Goal: Transaction & Acquisition: Purchase product/service

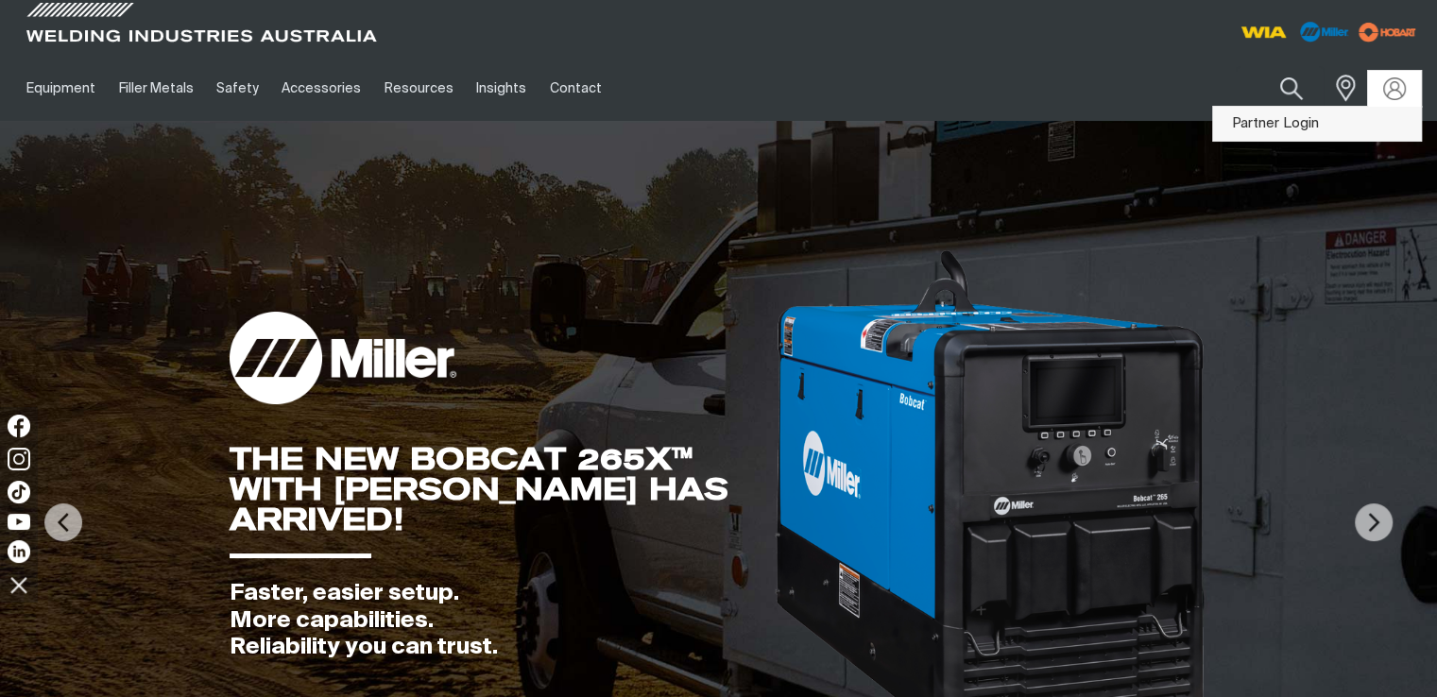
click at [1347, 118] on link "Partner Login" at bounding box center [1317, 124] width 208 height 35
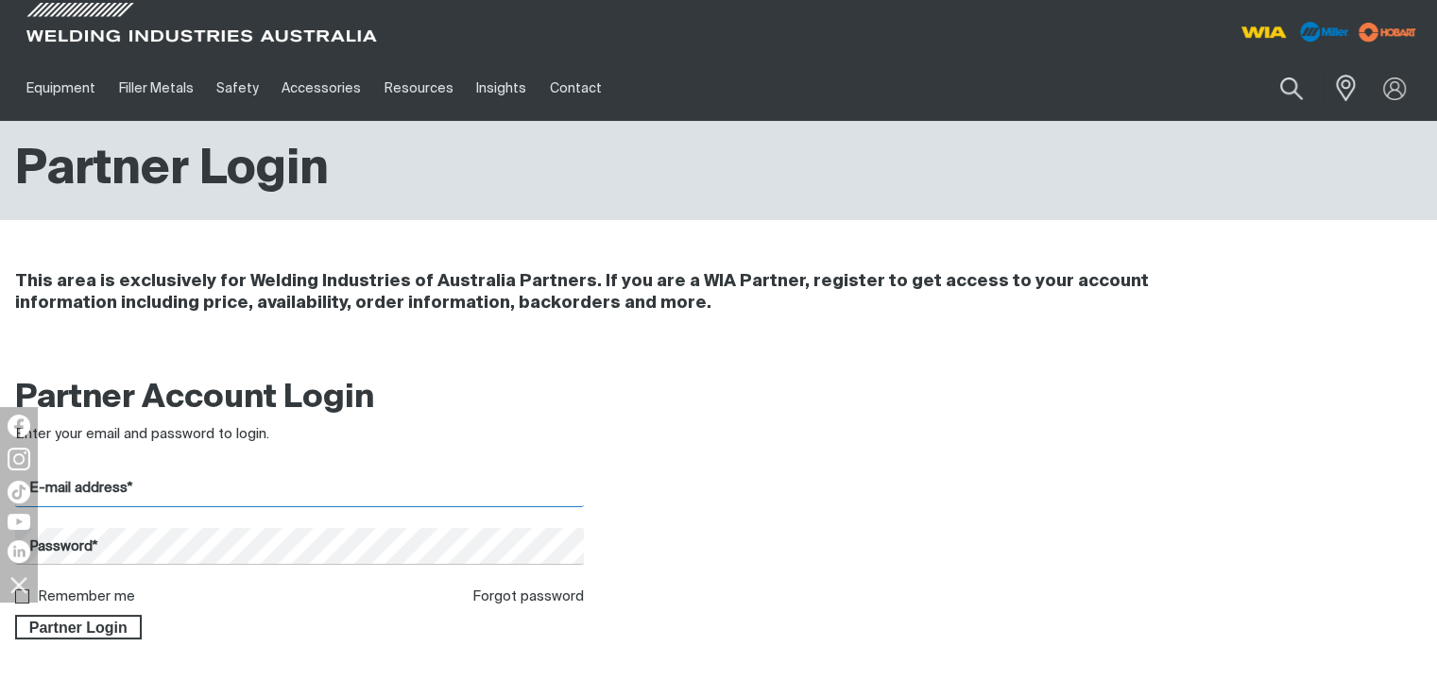
type input "[EMAIL_ADDRESS][DOMAIN_NAME]"
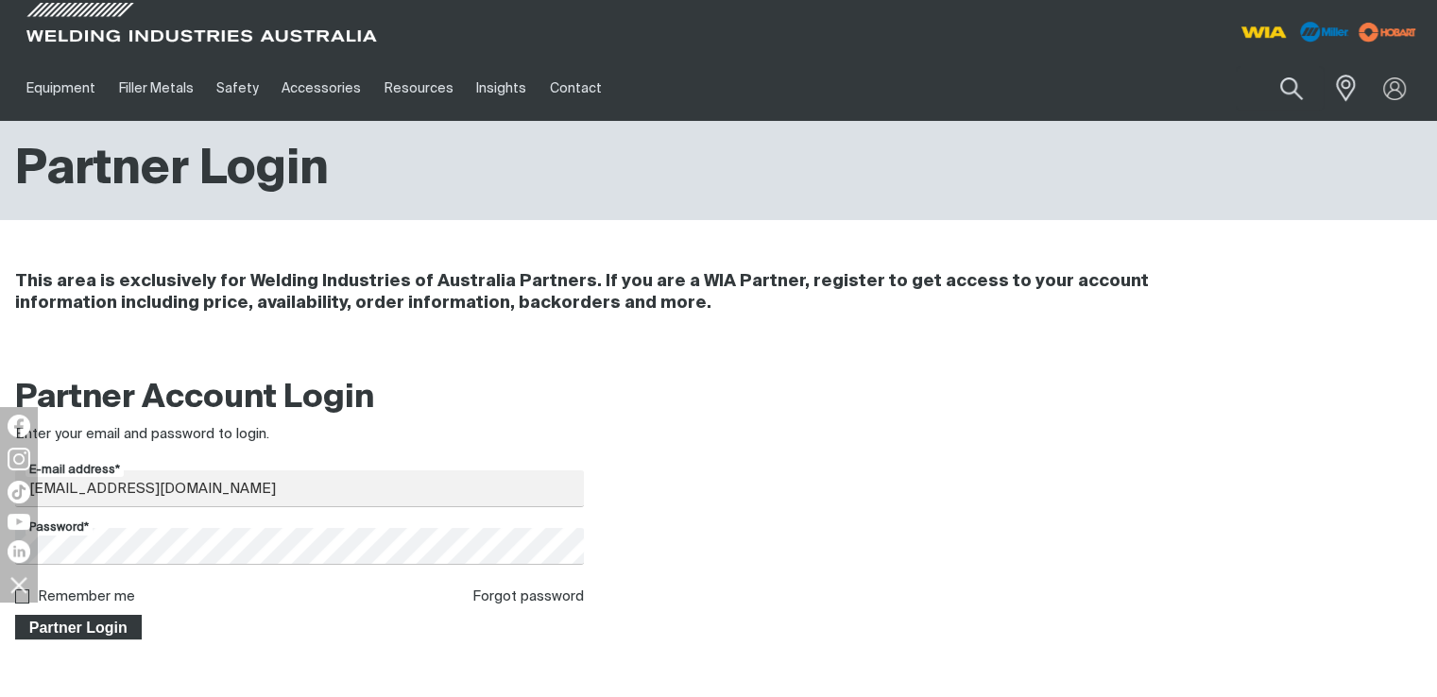
click at [64, 626] on span "Partner Login" at bounding box center [78, 627] width 123 height 25
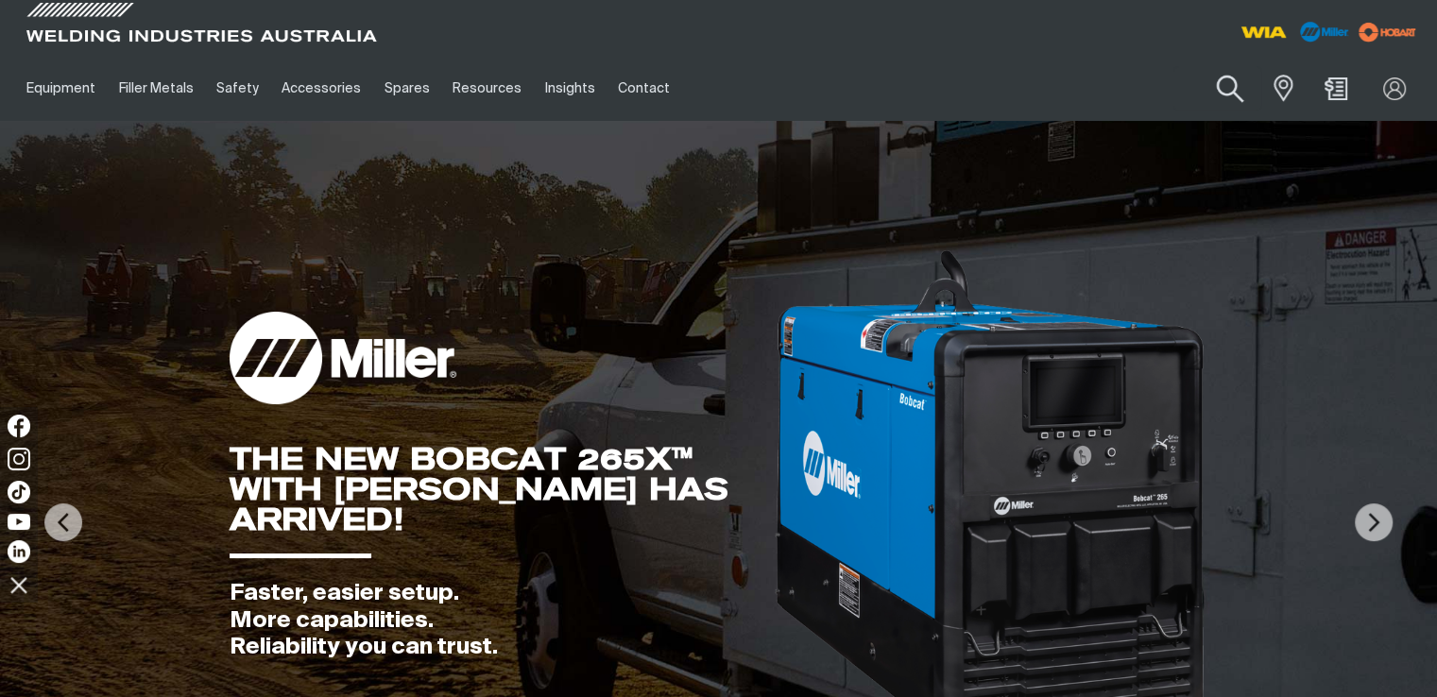
click at [1210, 88] on button "Search products" at bounding box center [1230, 89] width 77 height 54
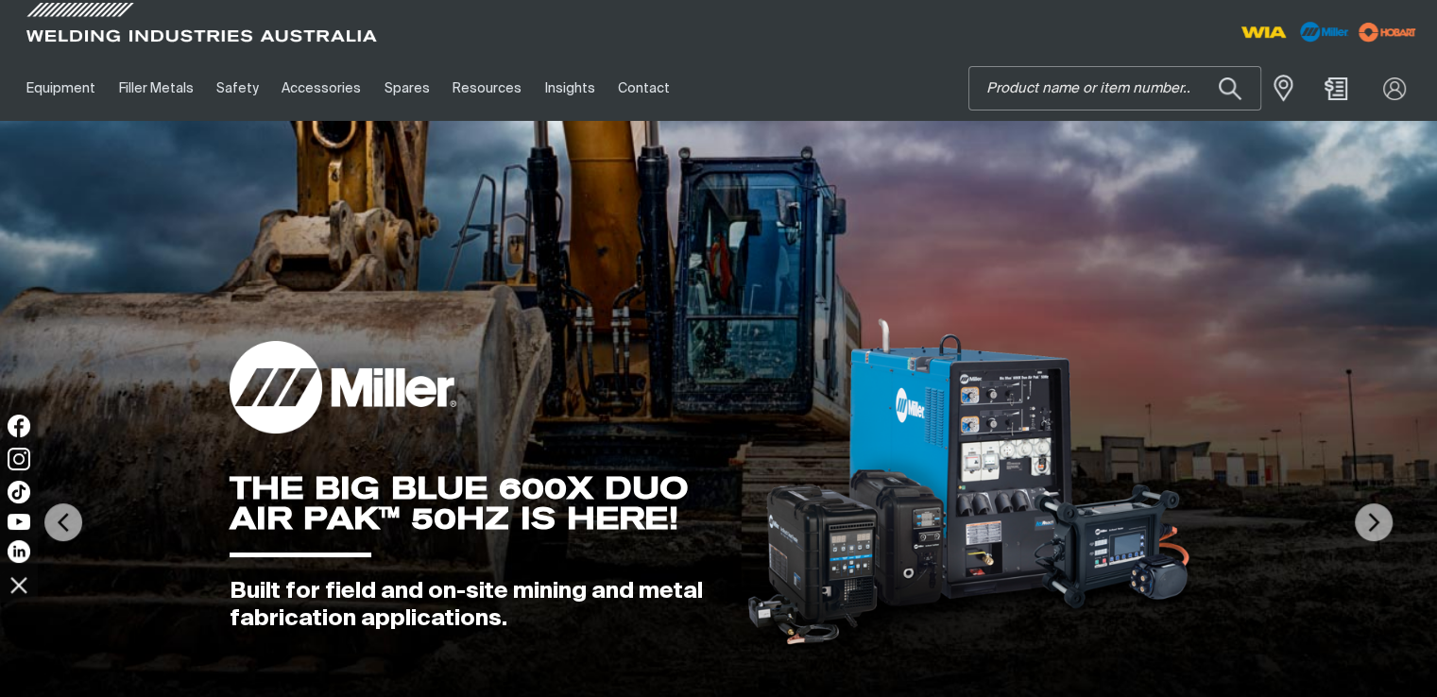
click at [1111, 88] on input "Search" at bounding box center [1114, 88] width 291 height 43
paste input "S222108-022"
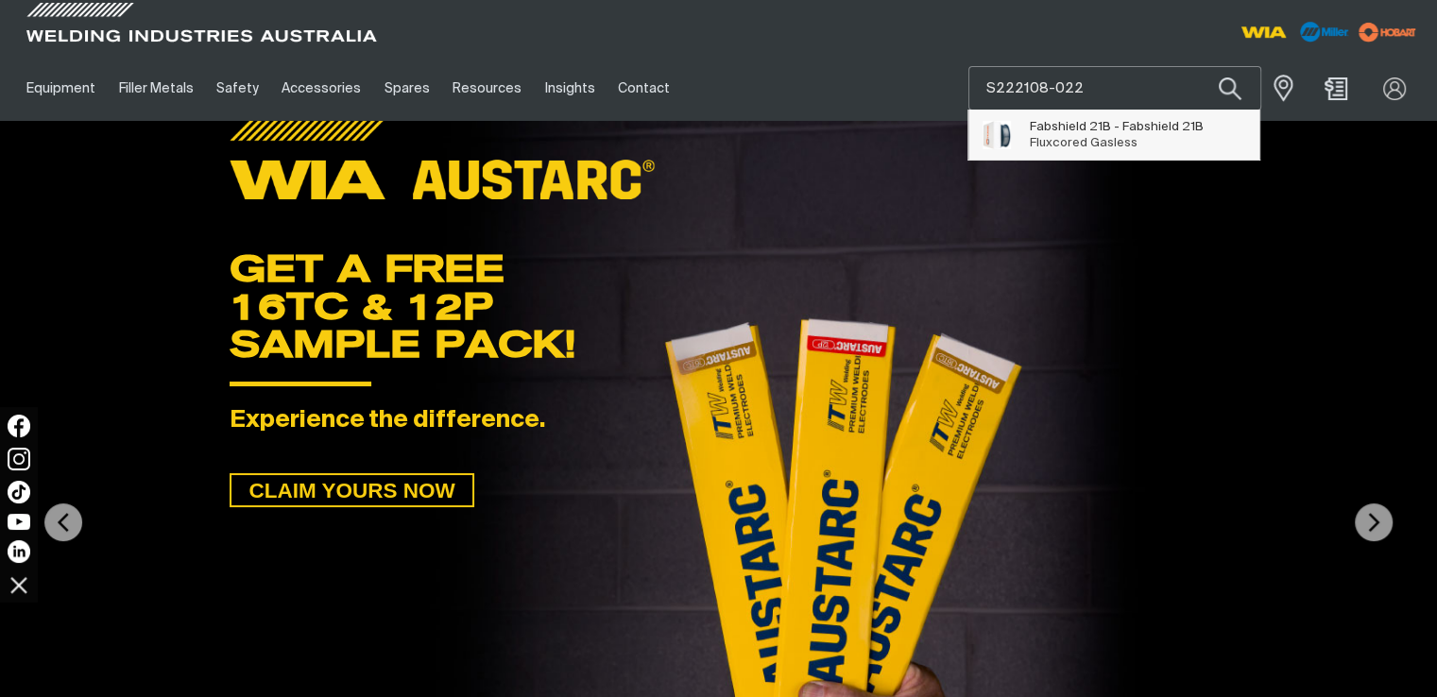
type input "S222108-022"
click at [1158, 135] on span "Fabshield 21B - Fabshield 21B Fluxcored Gasless" at bounding box center [1117, 135] width 174 height 38
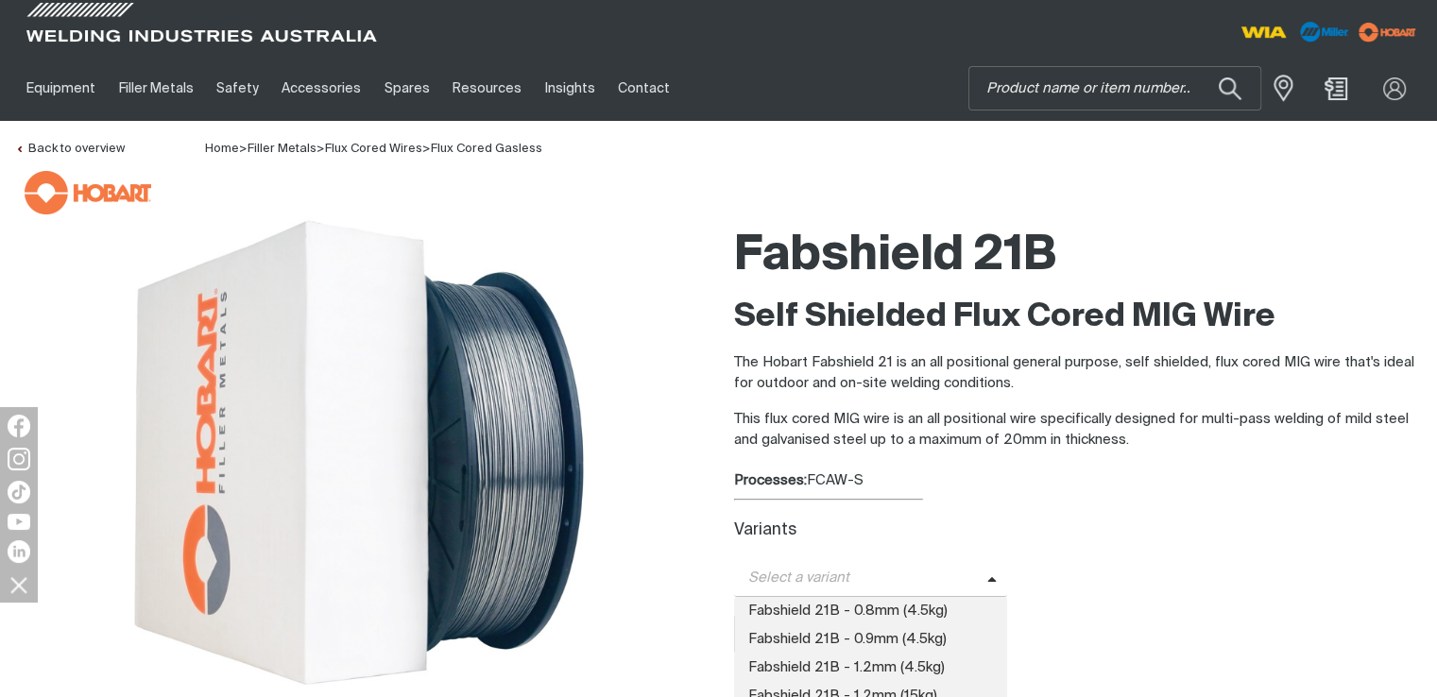
click at [866, 579] on span "Select a variant" at bounding box center [860, 579] width 253 height 22
click at [901, 643] on span "Fabshield 21B - 0.9mm (4.5kg)" at bounding box center [871, 640] width 274 height 28
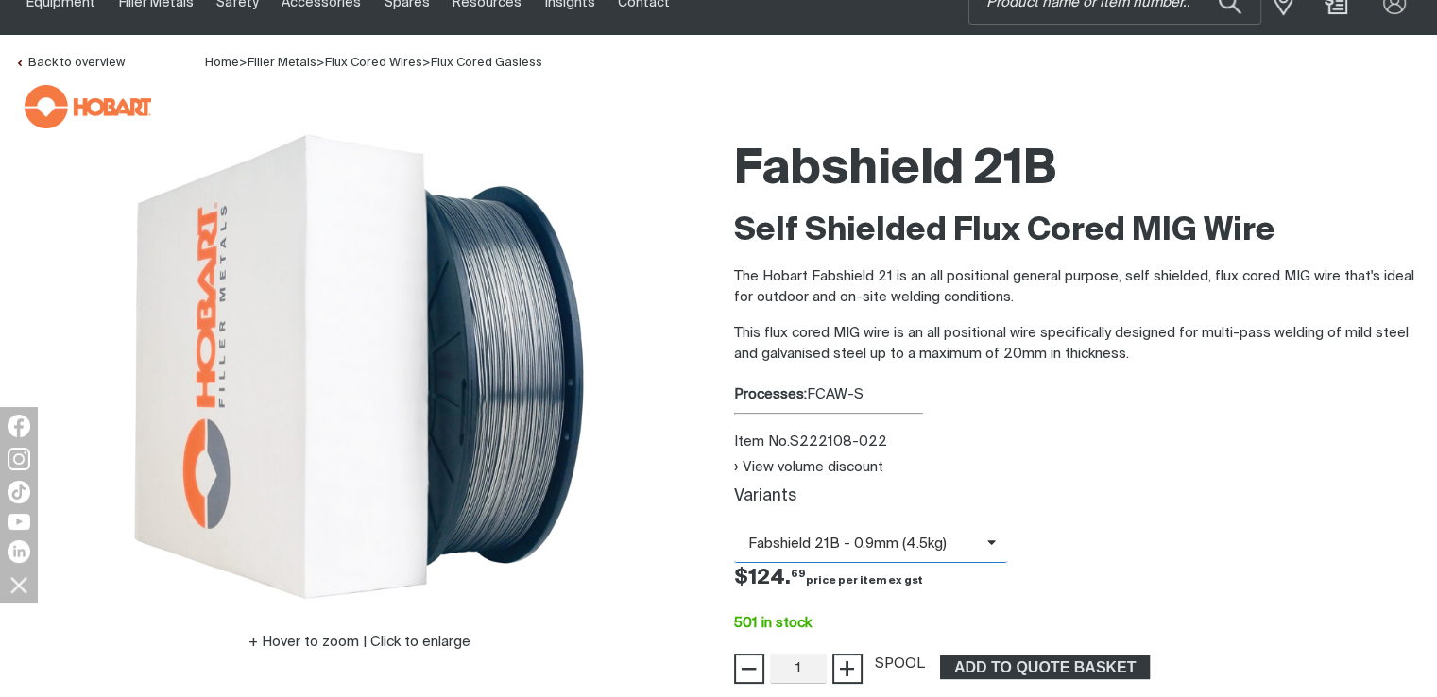
scroll to position [189, 0]
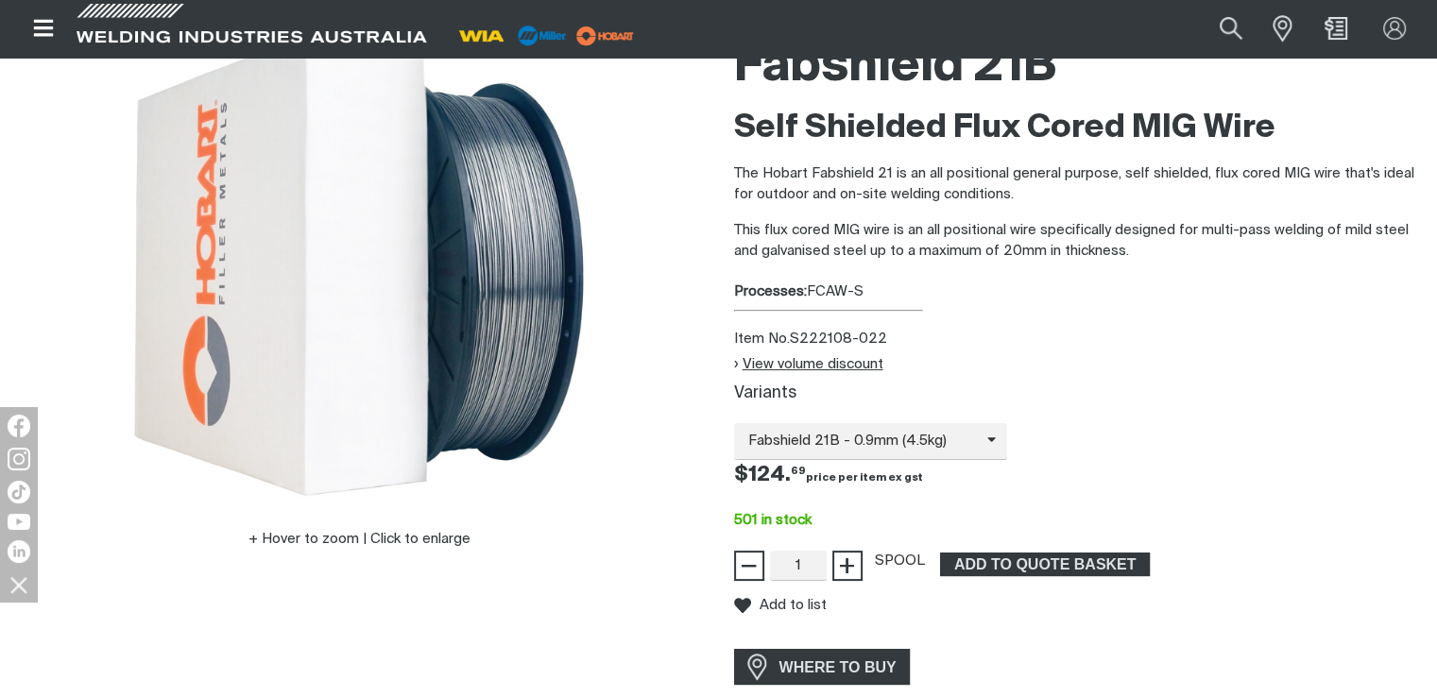
click at [735, 363] on button "View volume discount" at bounding box center [808, 364] width 149 height 16
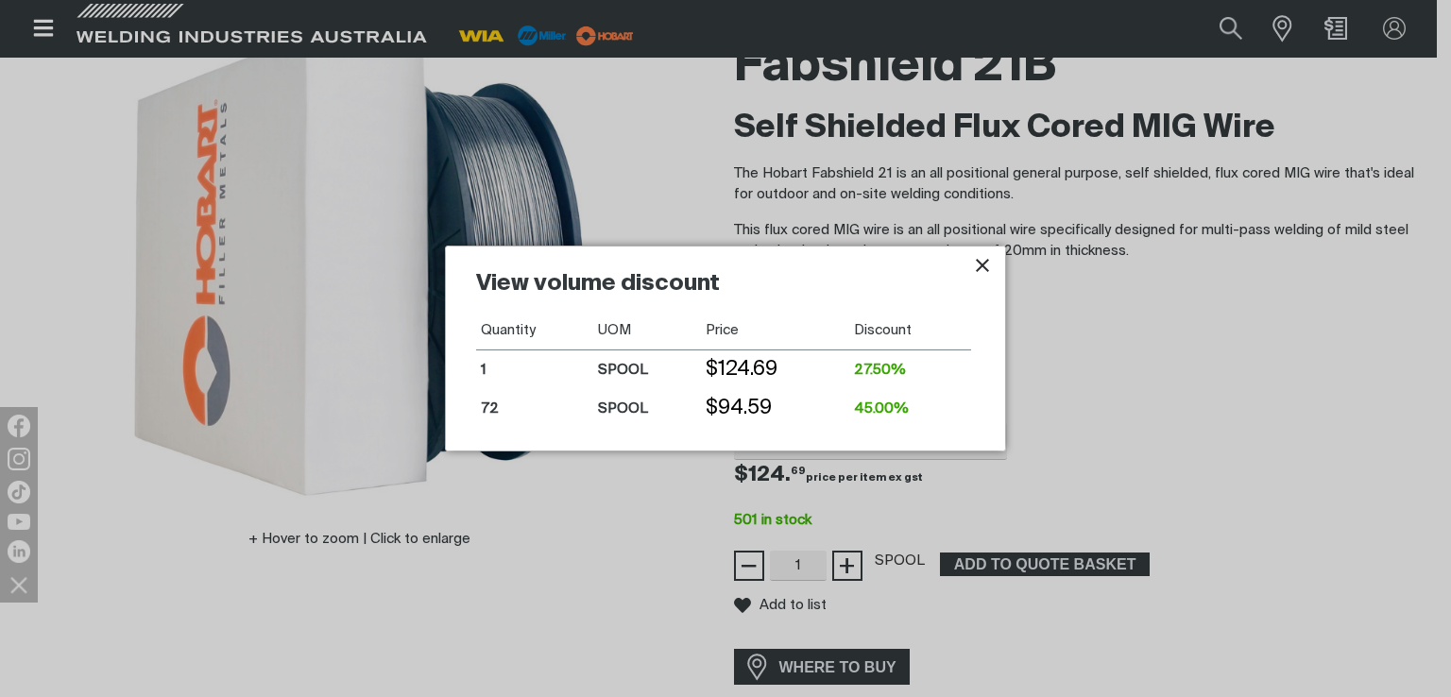
click at [991, 261] on icon "Close pop-up overlay" at bounding box center [982, 265] width 23 height 23
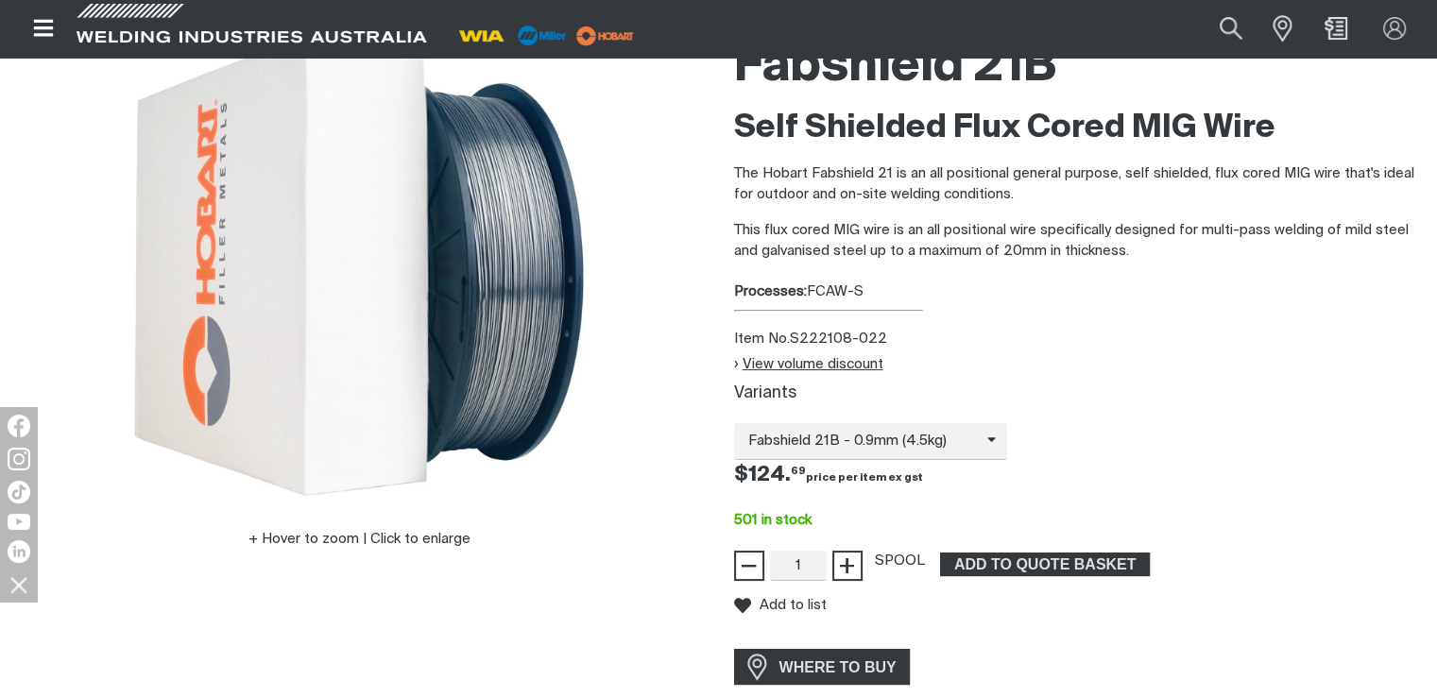
click at [735, 364] on button "View volume discount" at bounding box center [808, 364] width 149 height 16
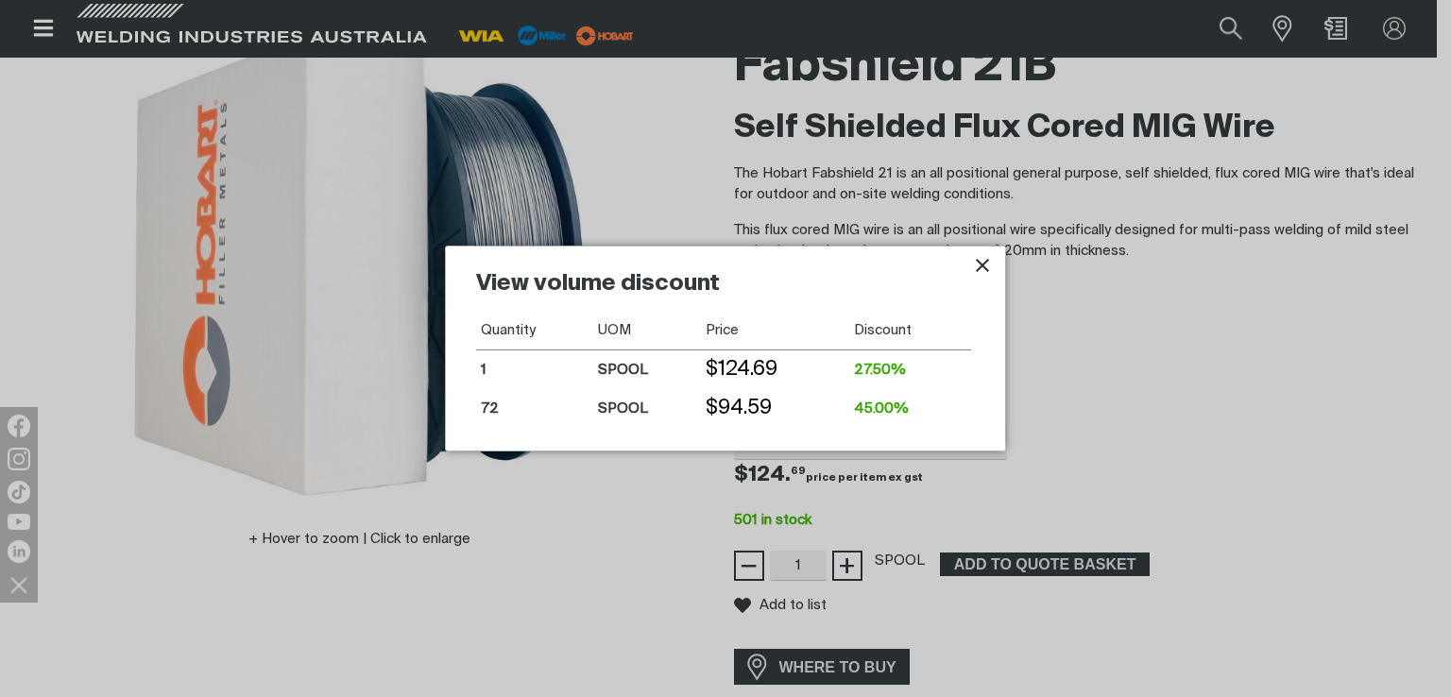
click at [975, 267] on icon "Close pop-up overlay" at bounding box center [982, 265] width 23 height 23
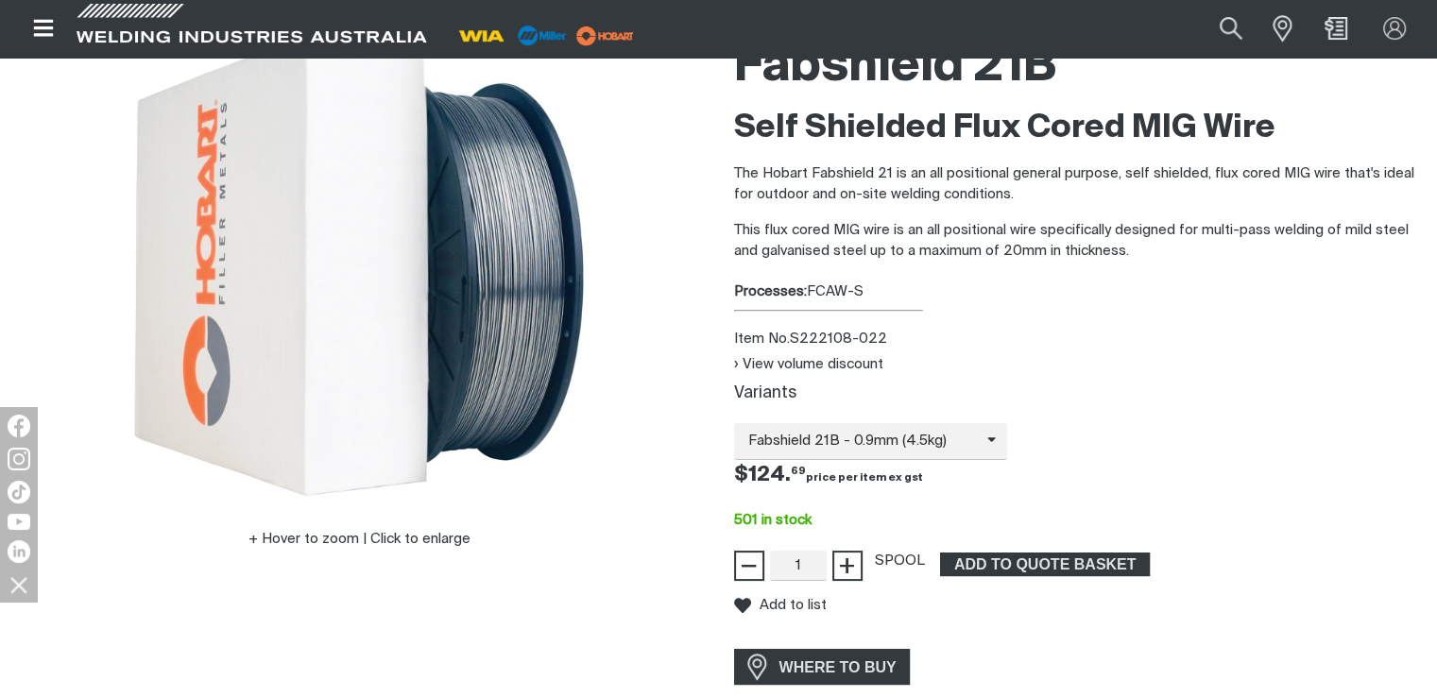
click at [729, 364] on div "Fabshield 21B Self Shielded Flux Cored MIG Wire The Hobart Fabshield 21 is an a…" at bounding box center [1078, 360] width 719 height 667
click at [734, 363] on button "View volume discount" at bounding box center [808, 364] width 149 height 16
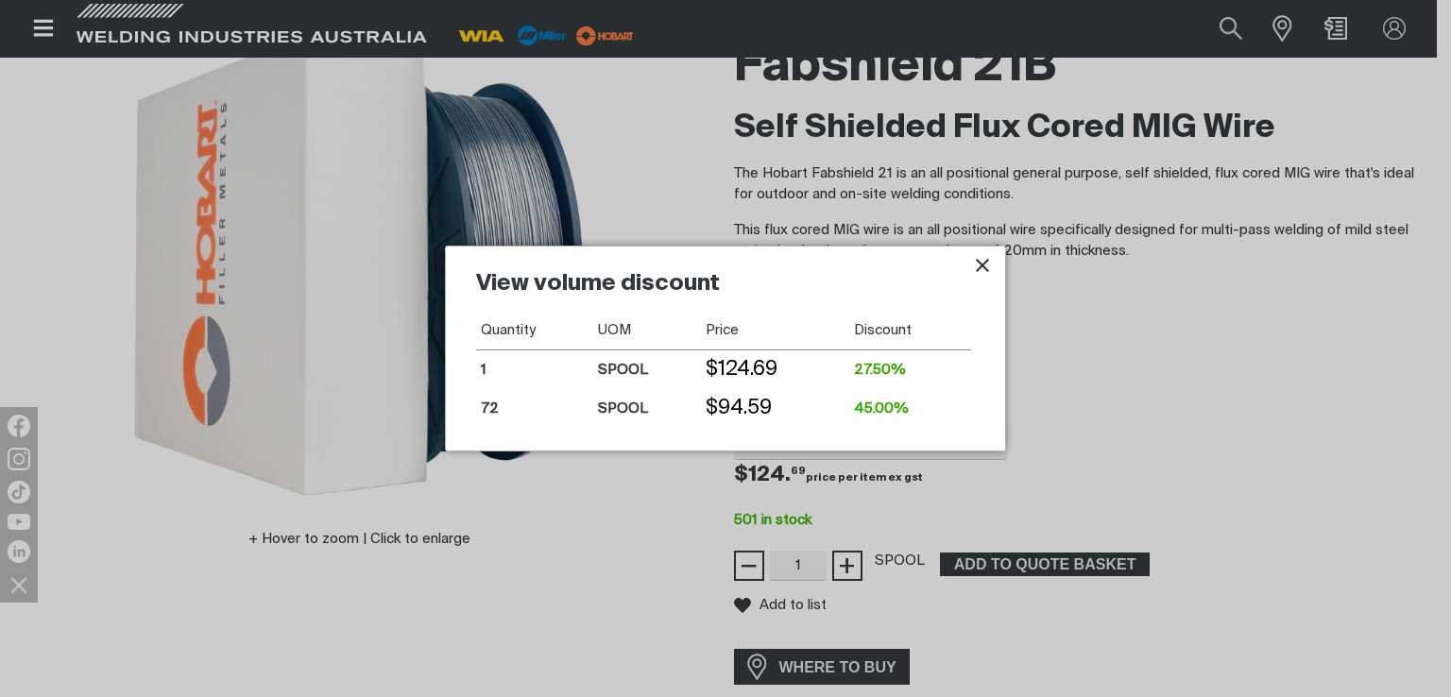
click at [983, 267] on icon "Close pop-up overlay" at bounding box center [982, 265] width 23 height 23
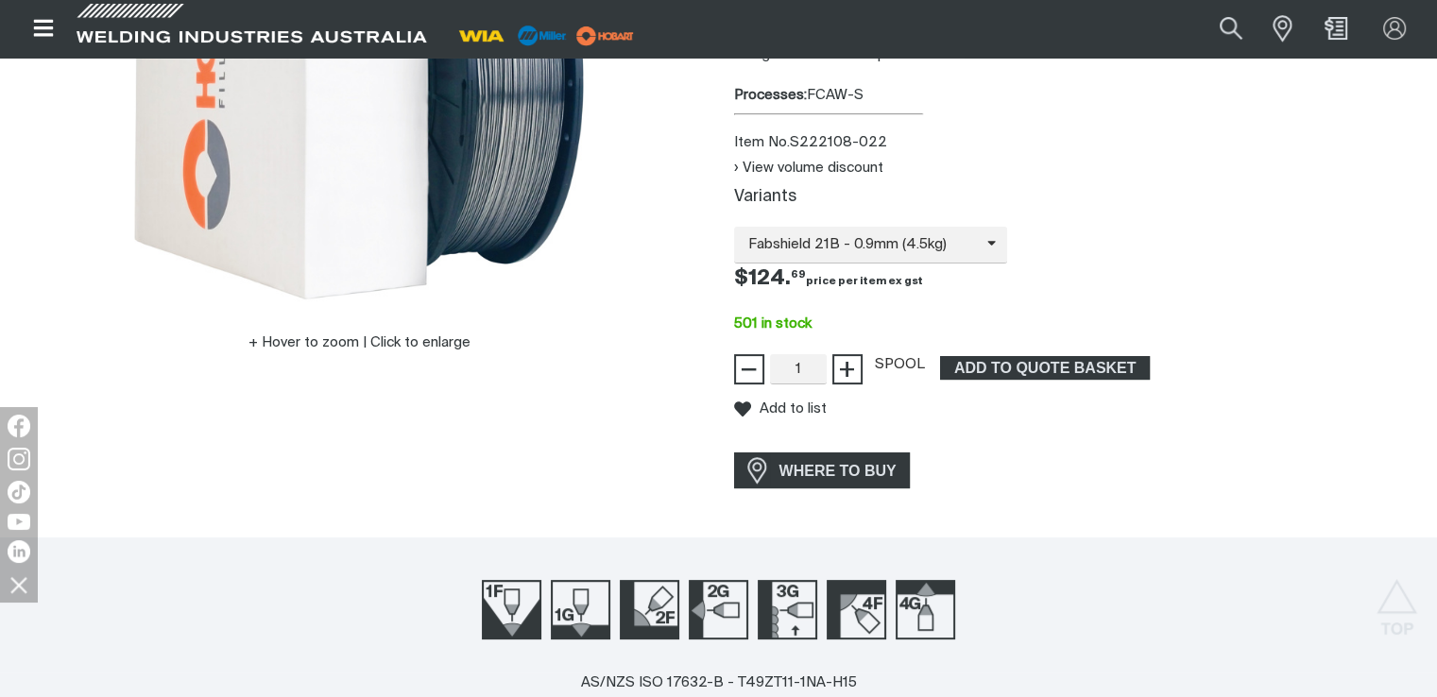
scroll to position [378, 0]
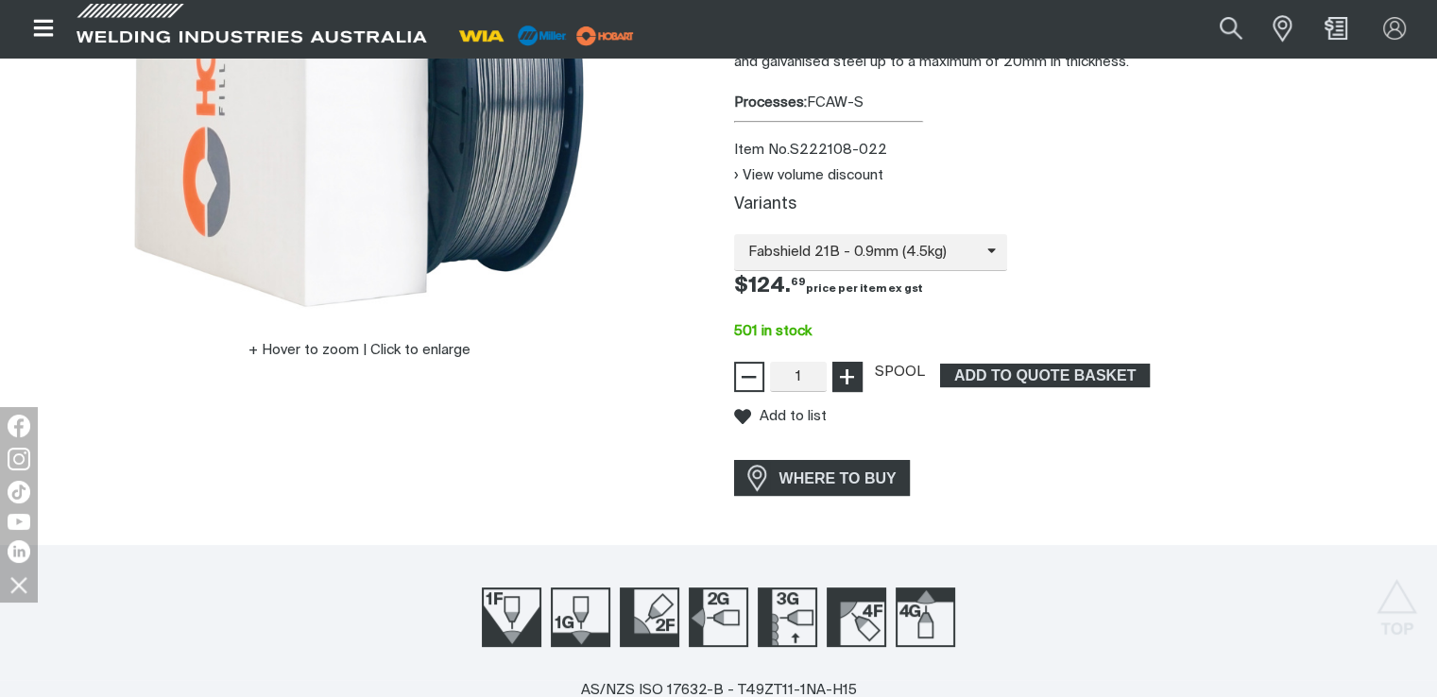
type input "2"
click at [844, 375] on span "+" at bounding box center [847, 377] width 18 height 32
click at [1019, 383] on span "ADD TO QUOTE BASKET" at bounding box center [1045, 376] width 206 height 25
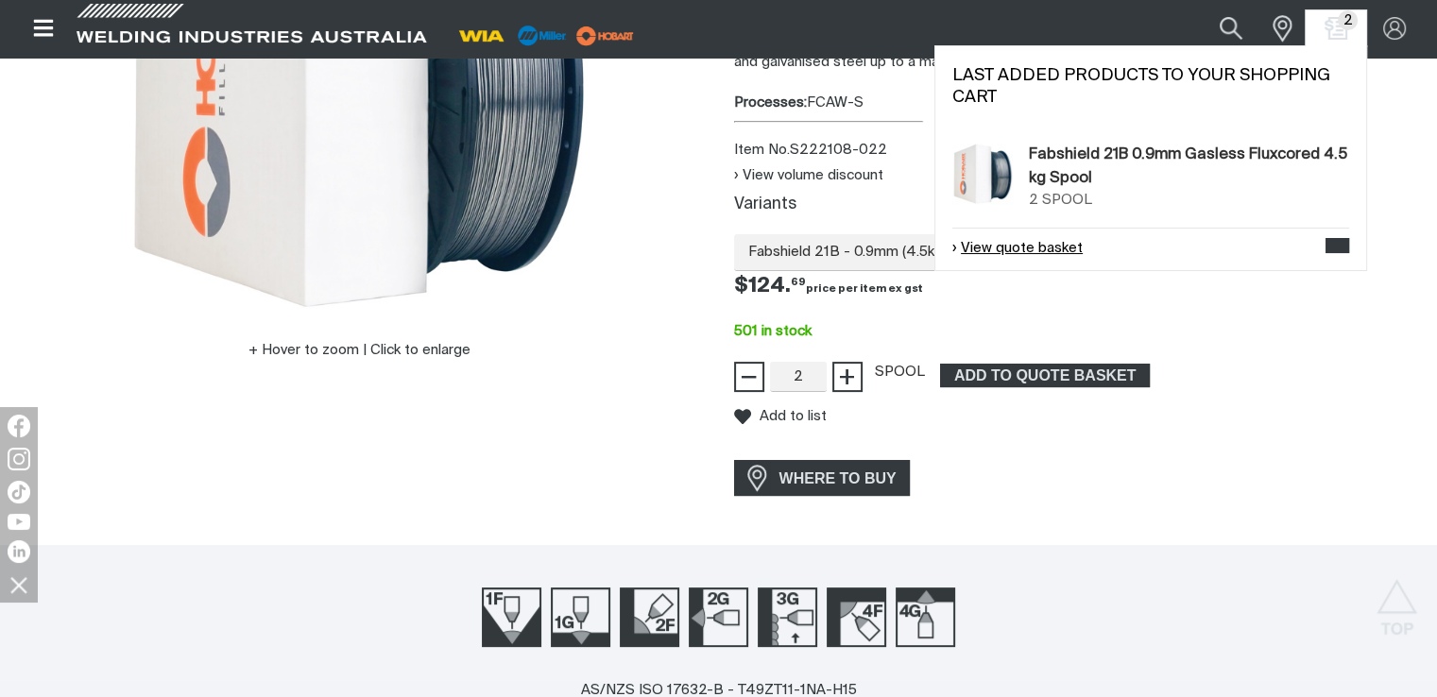
click at [1046, 245] on link "View quote basket" at bounding box center [1017, 249] width 130 height 22
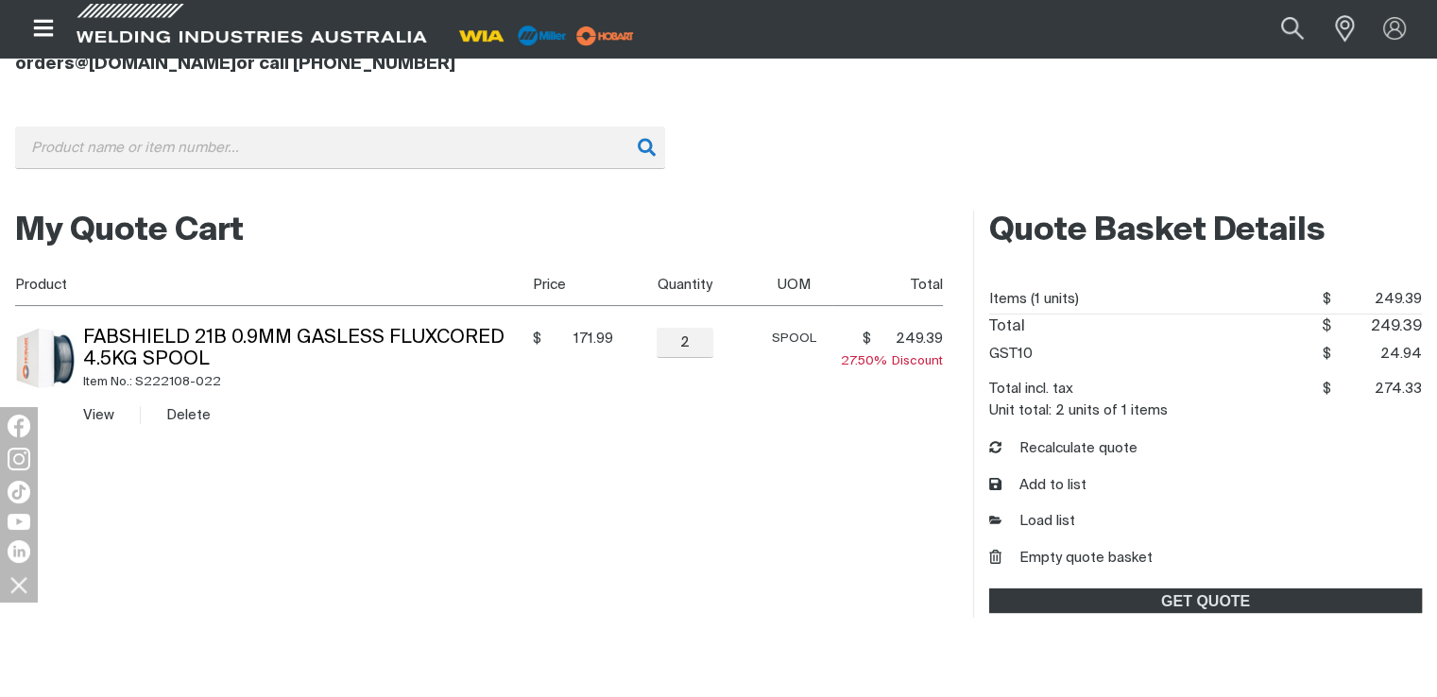
scroll to position [283, 0]
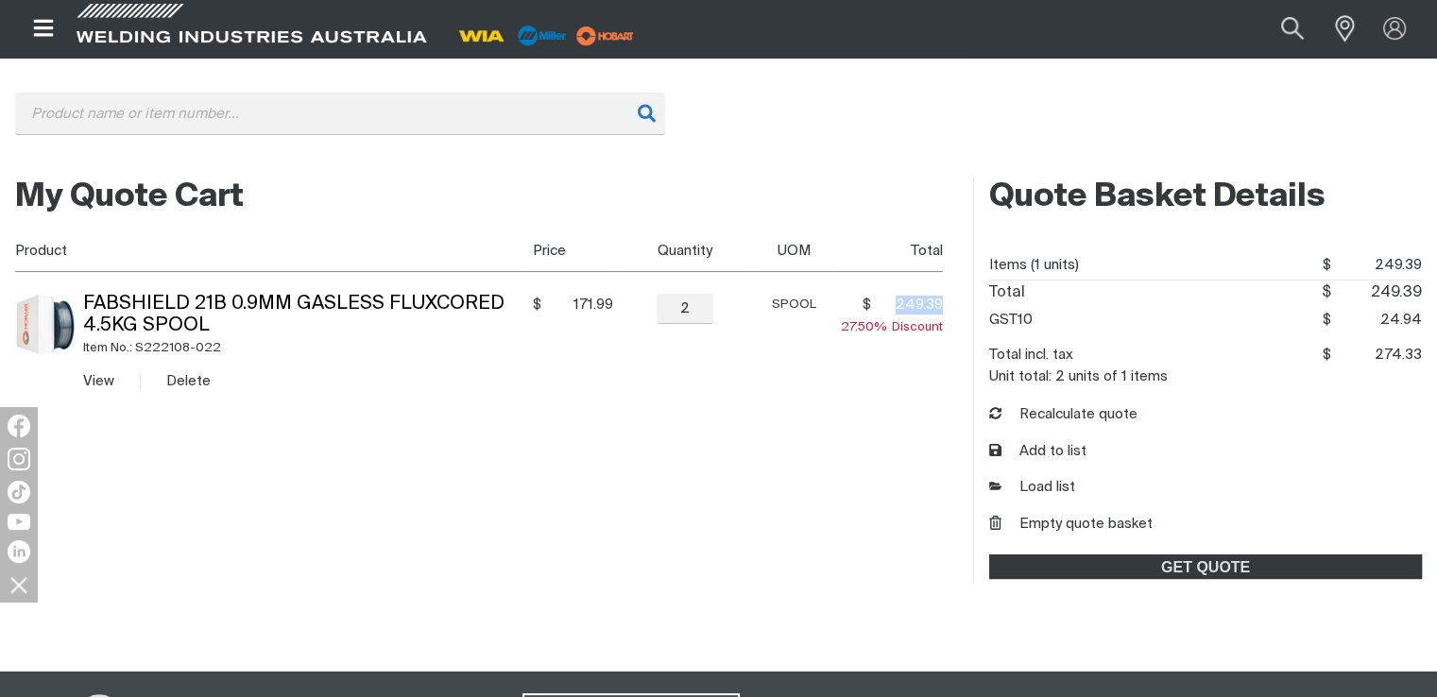
drag, startPoint x: 901, startPoint y: 303, endPoint x: 942, endPoint y: 299, distance: 40.9
click at [942, 299] on span "249.39" at bounding box center [910, 305] width 66 height 19
drag, startPoint x: 688, startPoint y: 312, endPoint x: 667, endPoint y: 303, distance: 22.5
click at [667, 303] on input "2" at bounding box center [685, 309] width 57 height 30
type input "1"
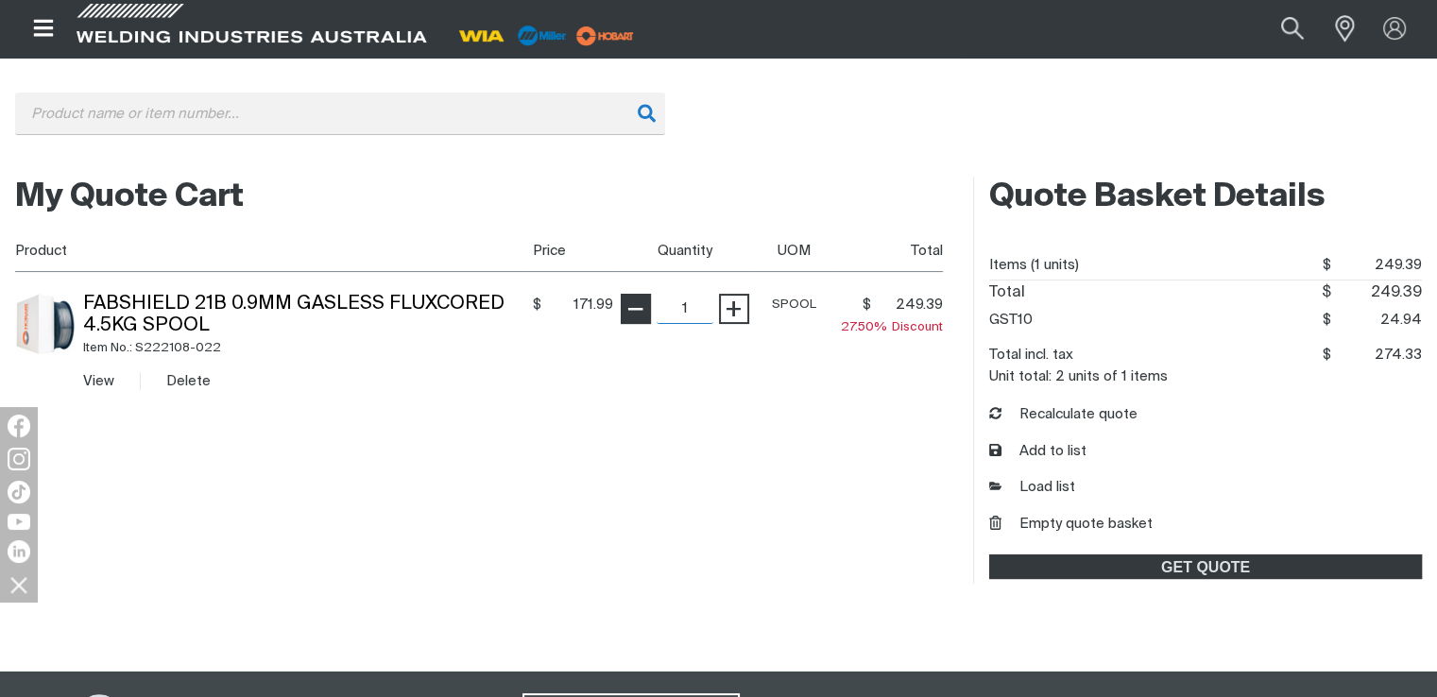
click at [643, 300] on table "Product Price Quantity UOM Total Fabshield 21B 0.9mm Gasless Fluxcored 4.5kg Sp…" at bounding box center [479, 321] width 928 height 183
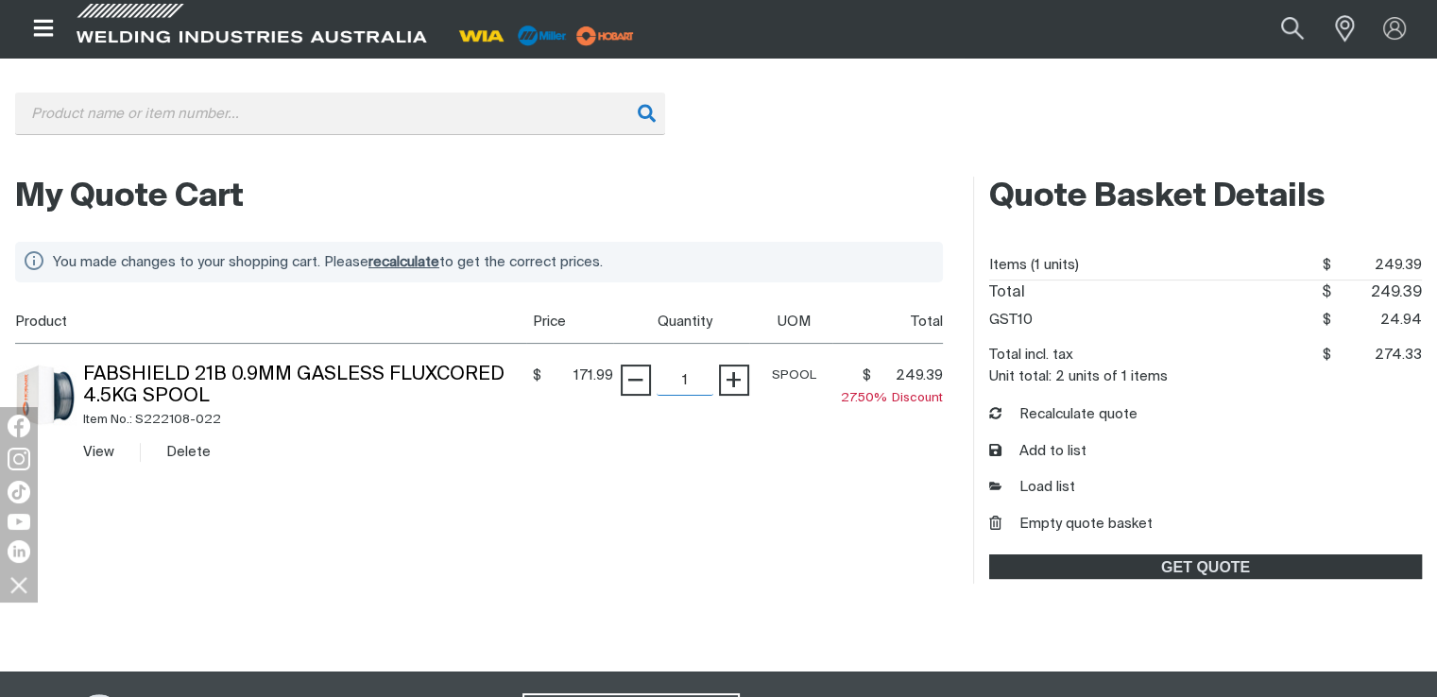
scroll to position [283, 0]
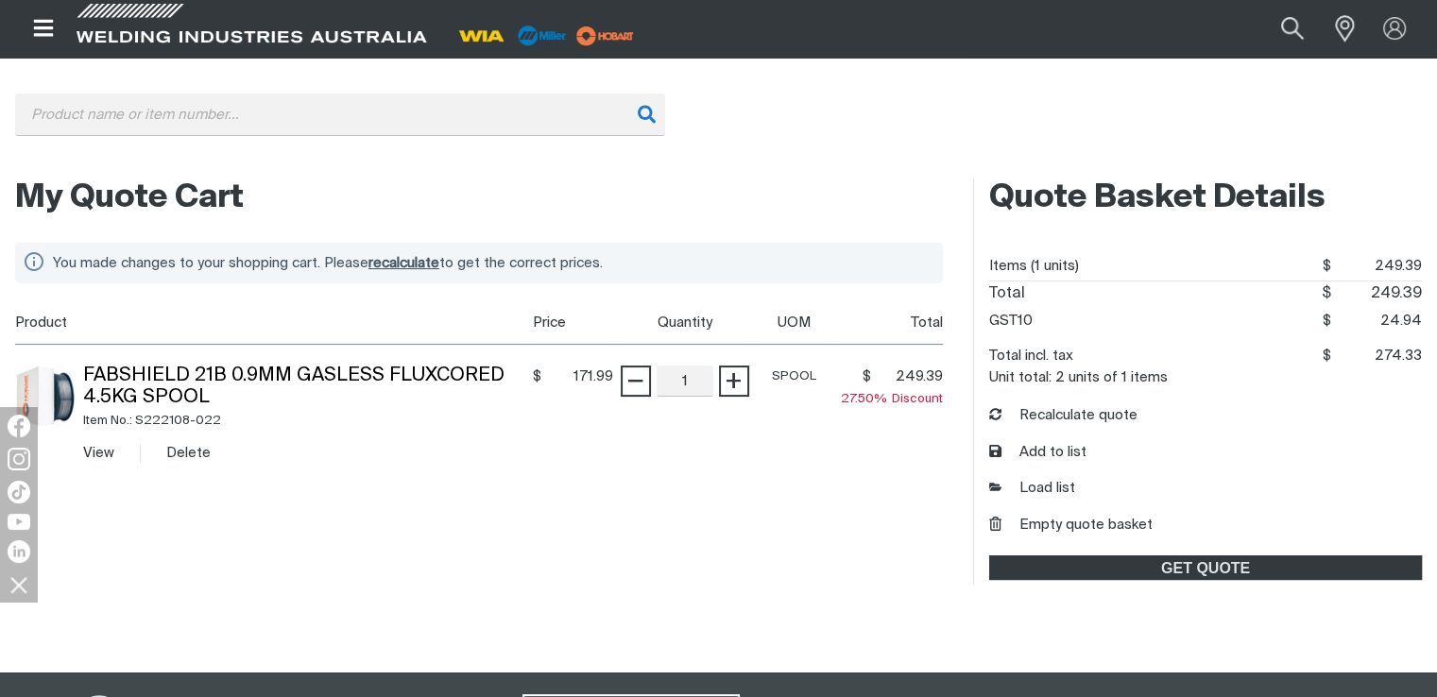
click at [742, 460] on td "− 1 Quantity +" at bounding box center [681, 414] width 136 height 141
click at [737, 460] on td "− 1 Quantity +" at bounding box center [681, 414] width 136 height 141
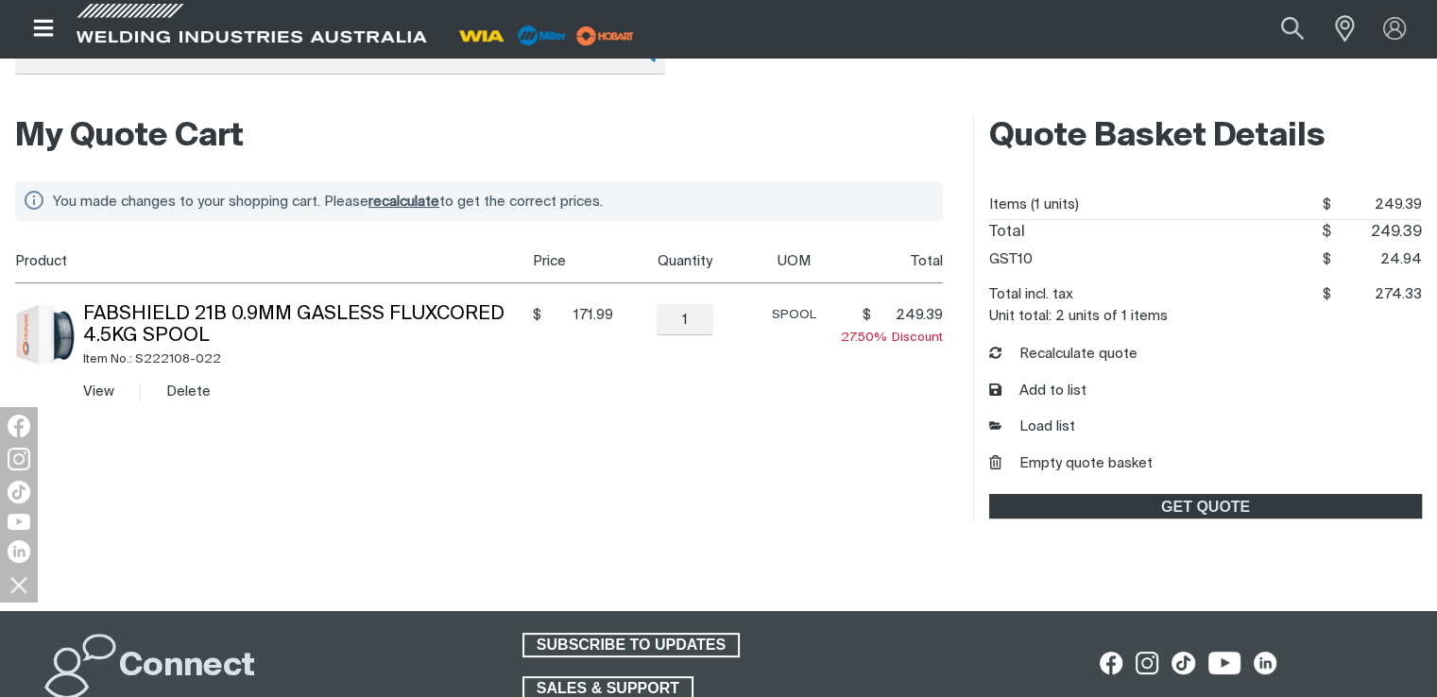
scroll to position [377, 0]
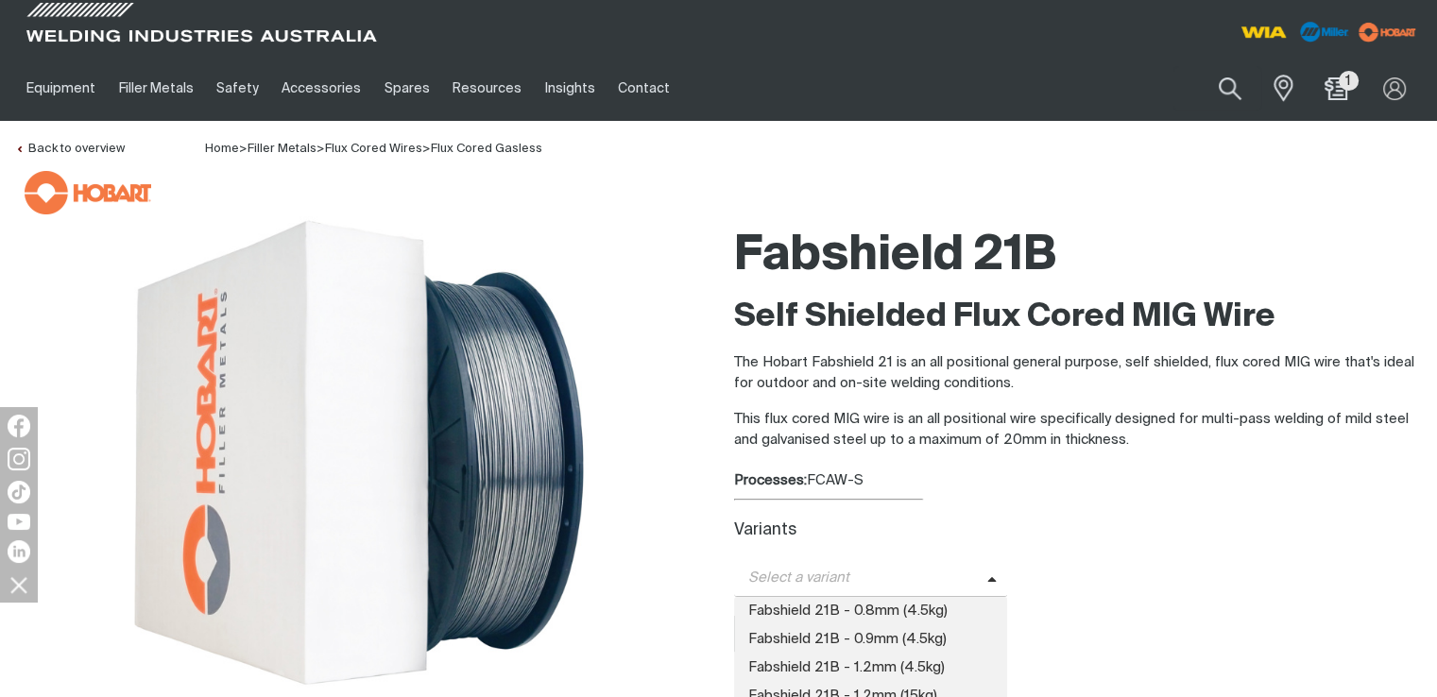
click at [889, 584] on span "Select a variant" at bounding box center [860, 579] width 253 height 22
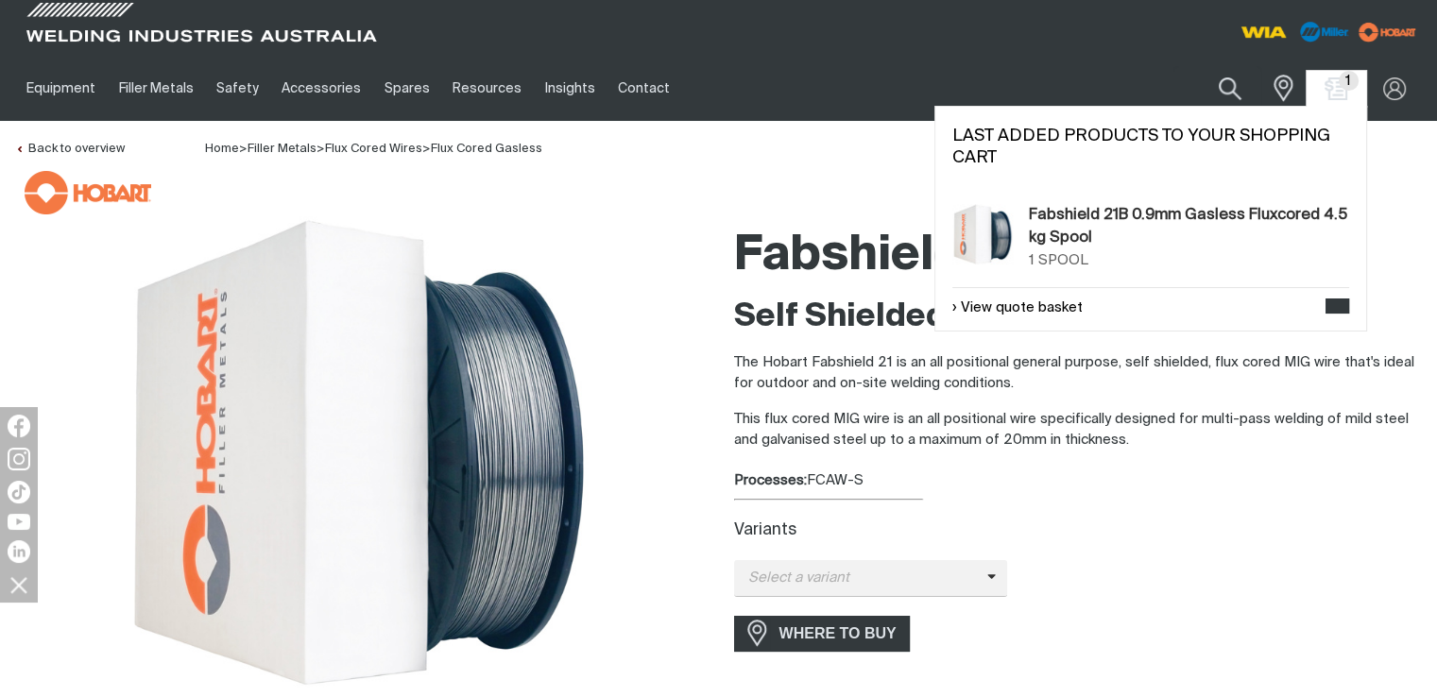
click at [1344, 84] on span "1" at bounding box center [1349, 81] width 20 height 20
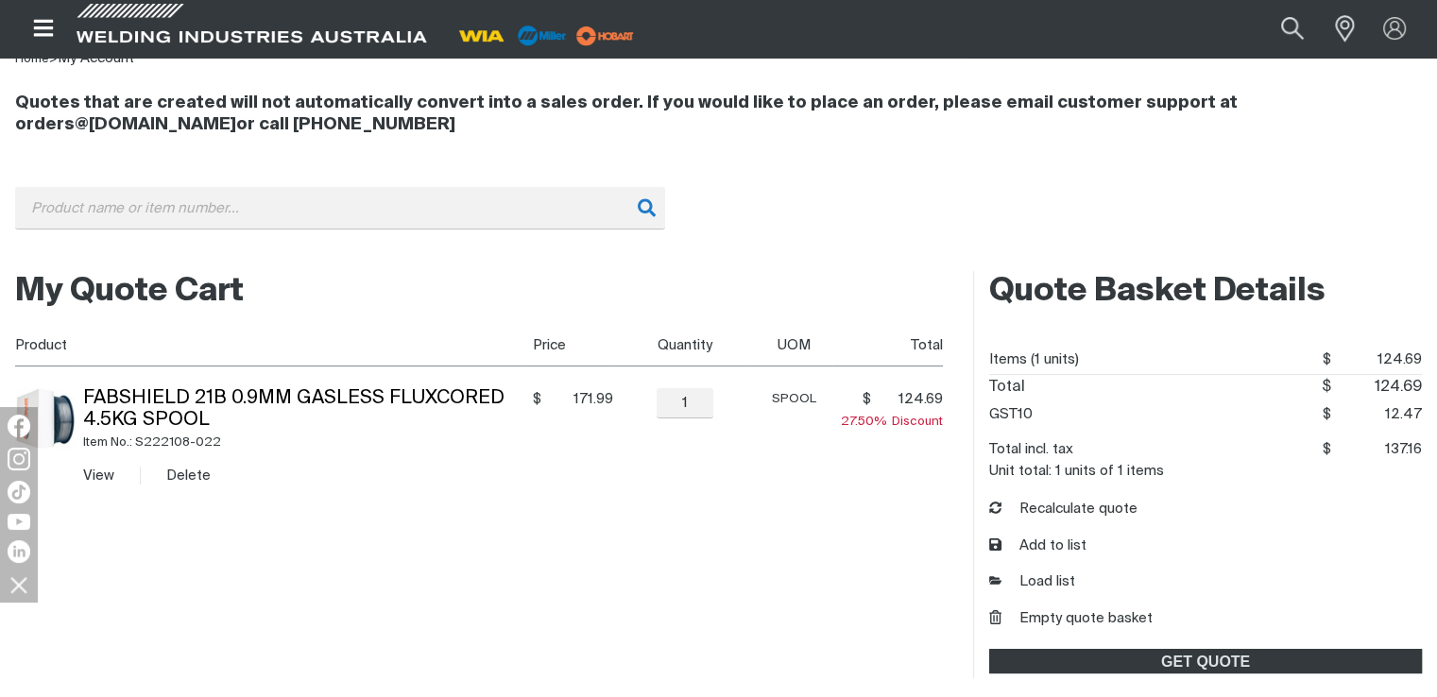
scroll to position [283, 0]
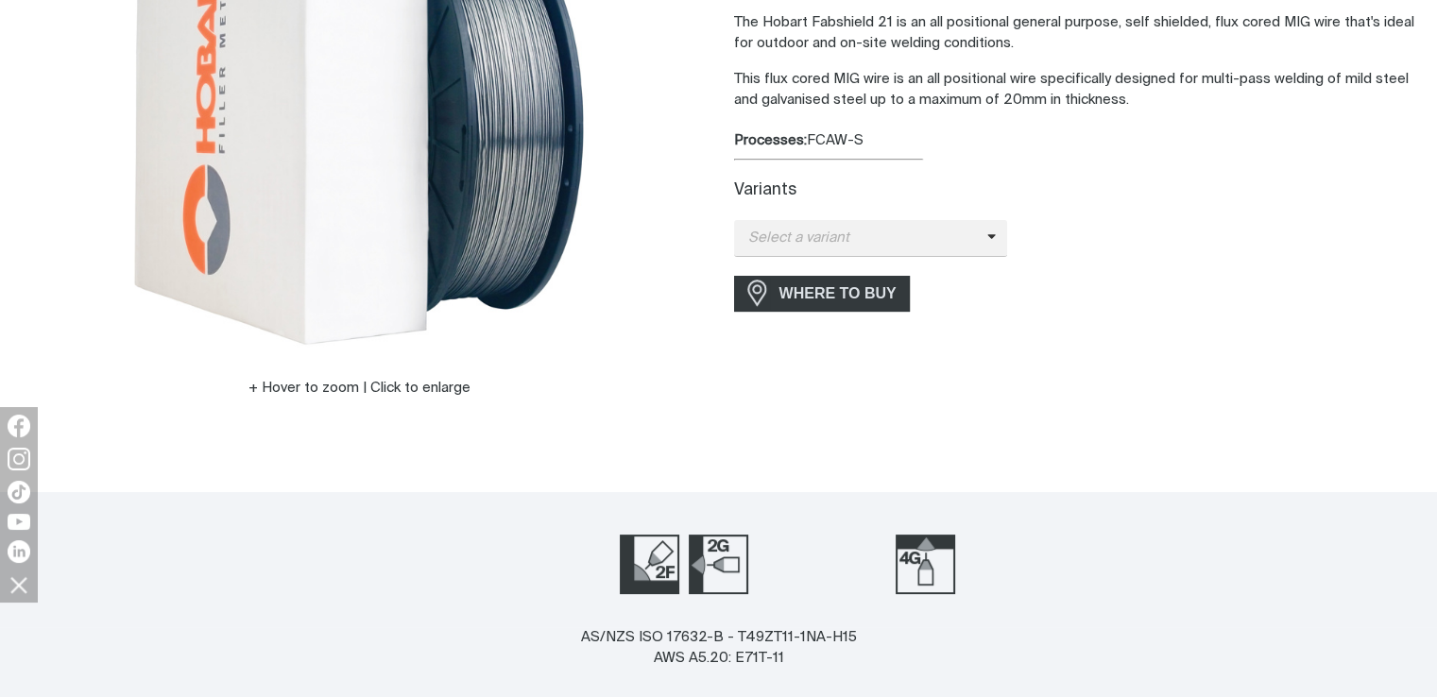
scroll to position [378, 0]
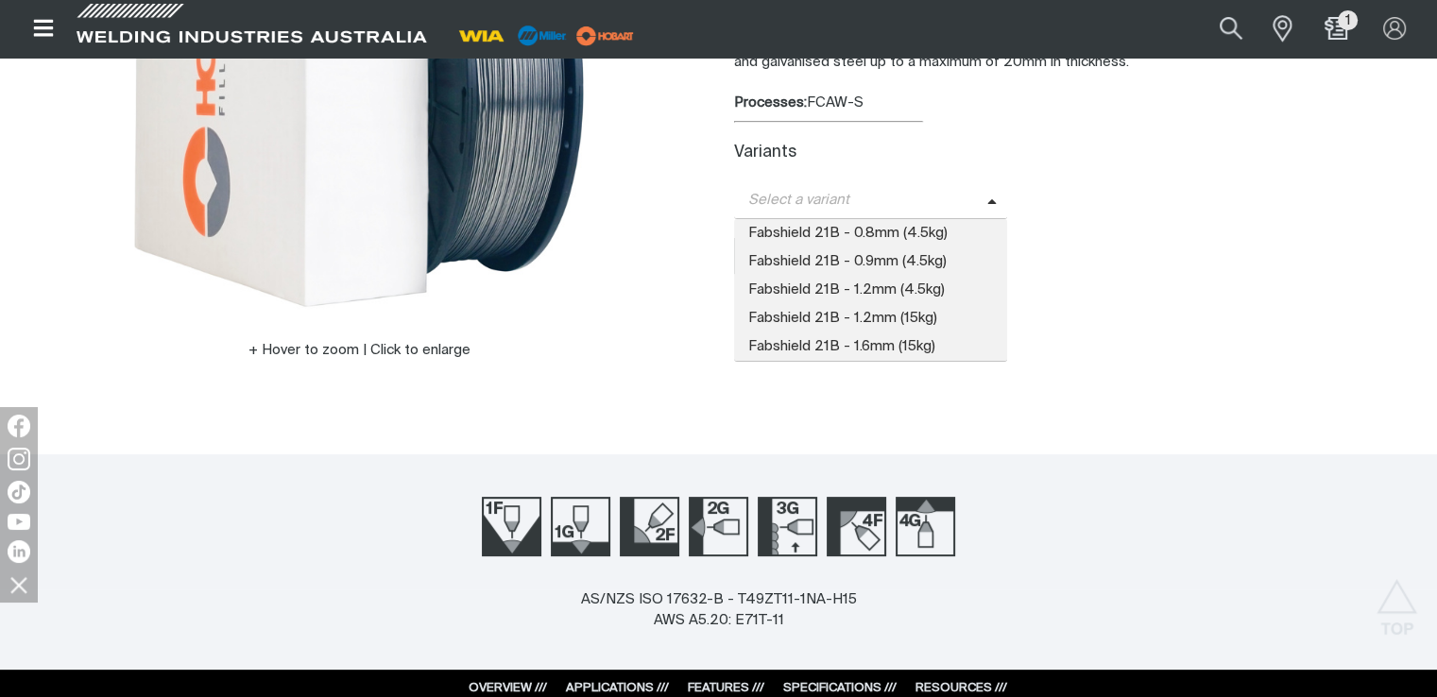
click at [935, 194] on span "Select a variant" at bounding box center [860, 201] width 253 height 22
click at [884, 261] on span "Fabshield 21B - 0.9mm (4.5kg)" at bounding box center [871, 262] width 274 height 28
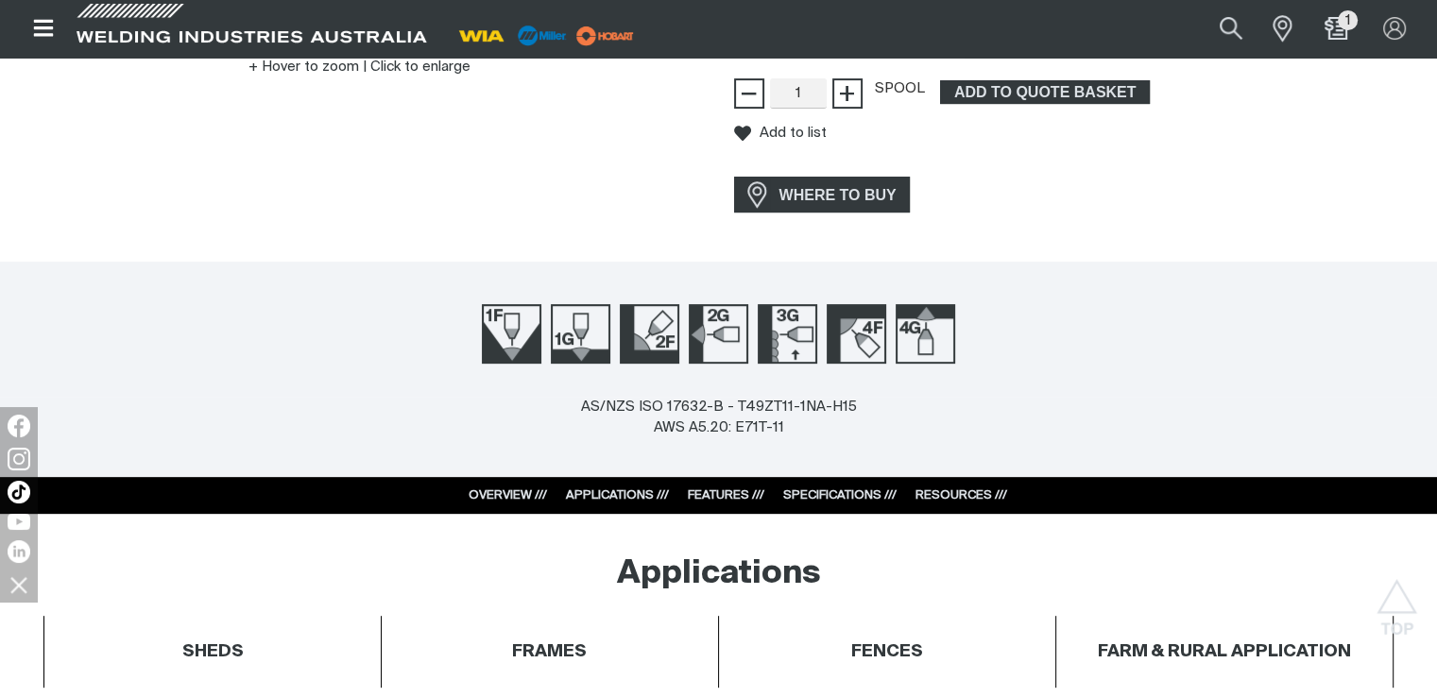
scroll to position [756, 0]
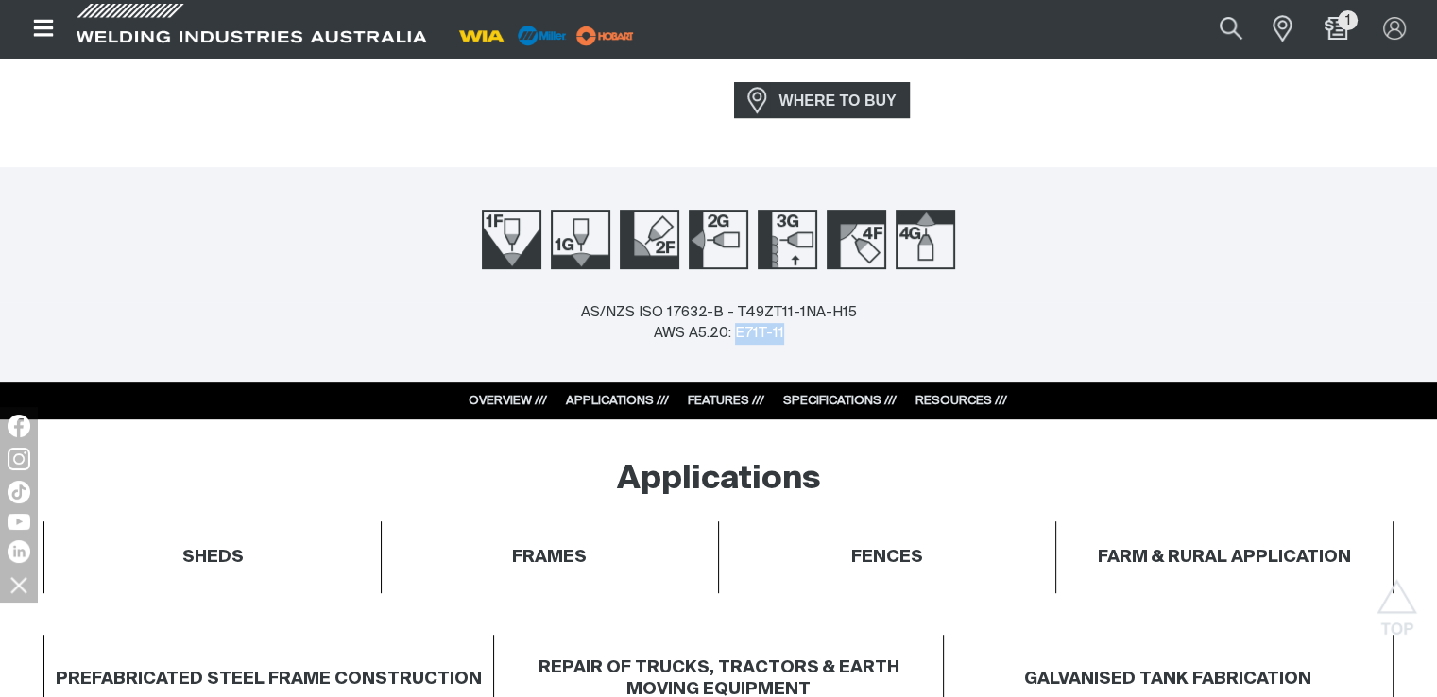
drag, startPoint x: 737, startPoint y: 330, endPoint x: 794, endPoint y: 341, distance: 57.8
click at [794, 341] on div "AS/NZS ISO 17632-B - T49ZT11-1NA-H15 AWS A5.20: E71T-11" at bounding box center [719, 323] width 276 height 43
copy div "E71T-11"
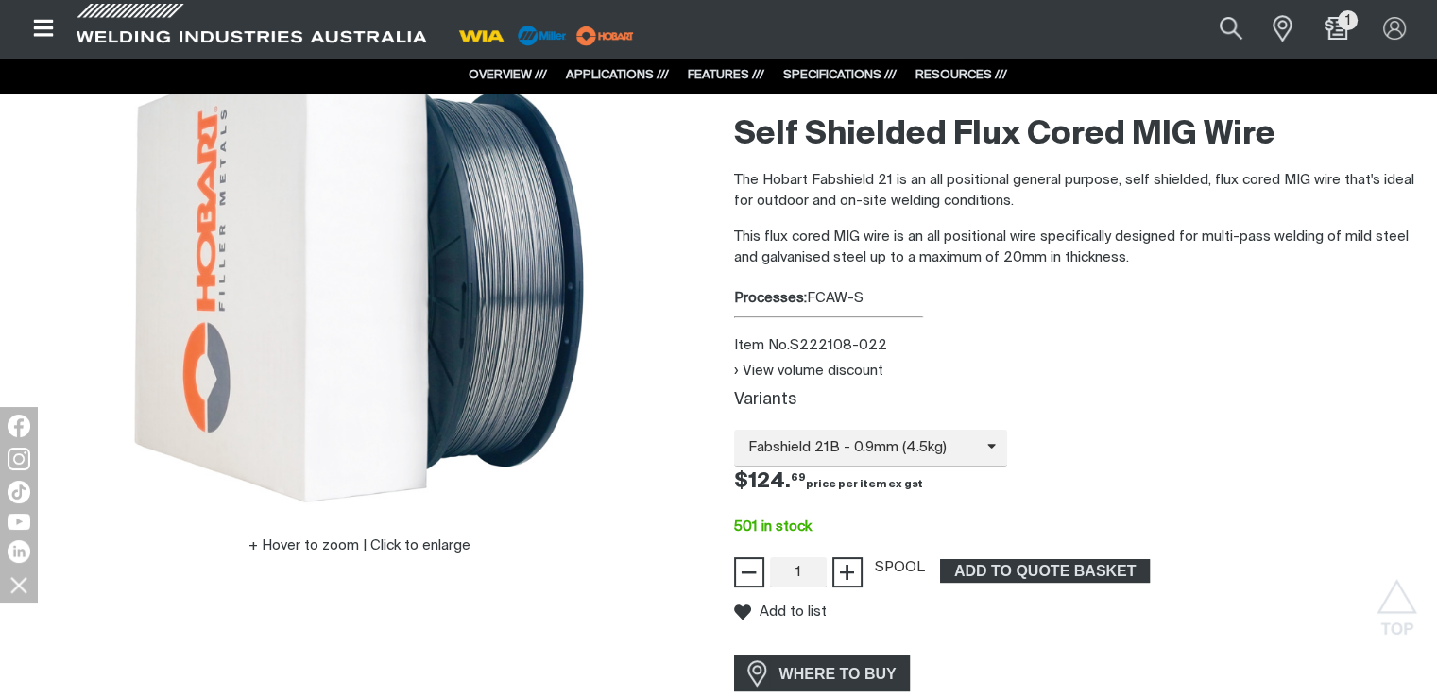
scroll to position [0, 0]
